Goal: Information Seeking & Learning: Find specific fact

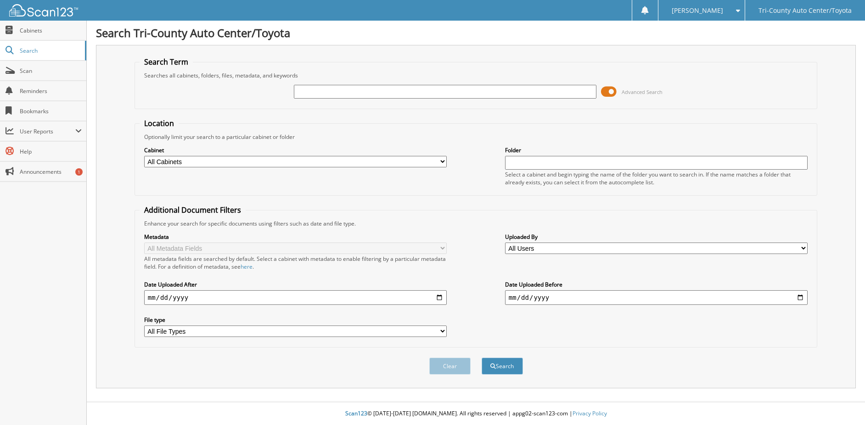
click at [323, 92] on input "text" at bounding box center [445, 92] width 302 height 14
type input "835773"
click at [481, 358] on button "Search" at bounding box center [501, 366] width 41 height 17
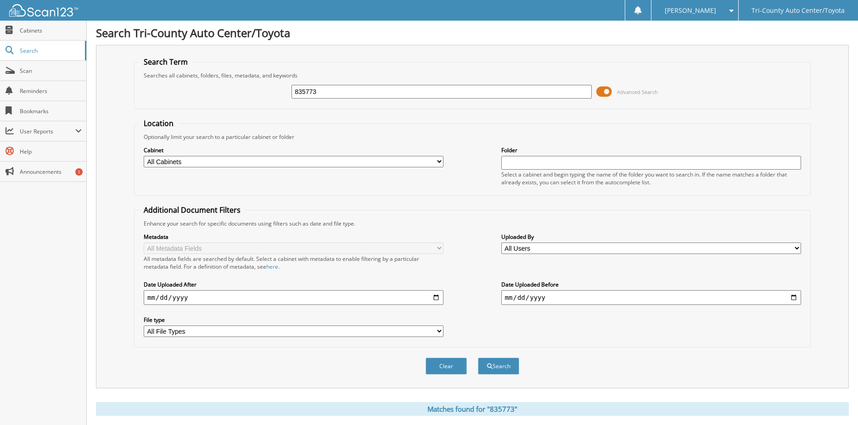
click at [371, 124] on fieldset "Location Optionally limit your search to a particular cabinet or folder Cabinet…" at bounding box center [472, 157] width 677 height 78
click at [33, 53] on span "Search" at bounding box center [50, 51] width 61 height 8
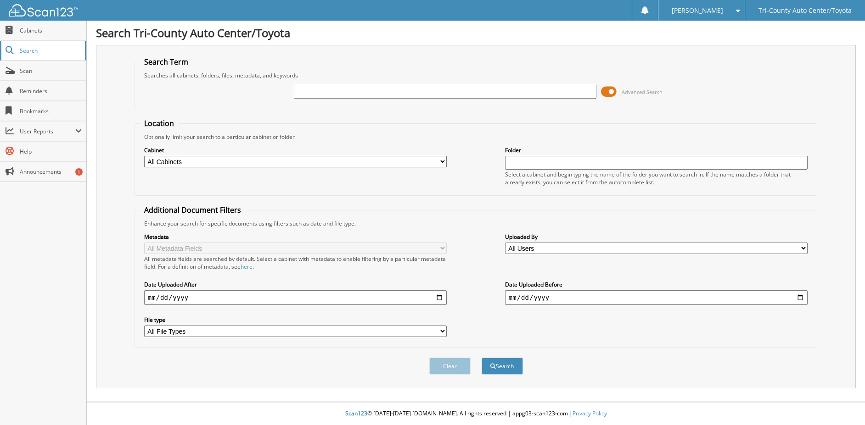
click at [31, 50] on span "Search" at bounding box center [50, 51] width 61 height 8
click at [517, 160] on input "text" at bounding box center [656, 163] width 302 height 14
type input "835773"
click at [481, 358] on button "Search" at bounding box center [501, 366] width 41 height 17
click at [499, 360] on button "Search" at bounding box center [501, 366] width 41 height 17
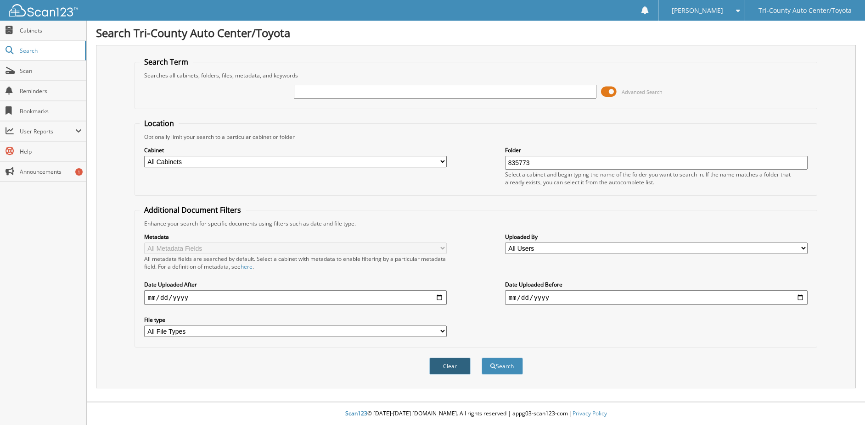
click at [453, 364] on button "Clear" at bounding box center [449, 366] width 41 height 17
